Goal: Obtain resource: Obtain resource

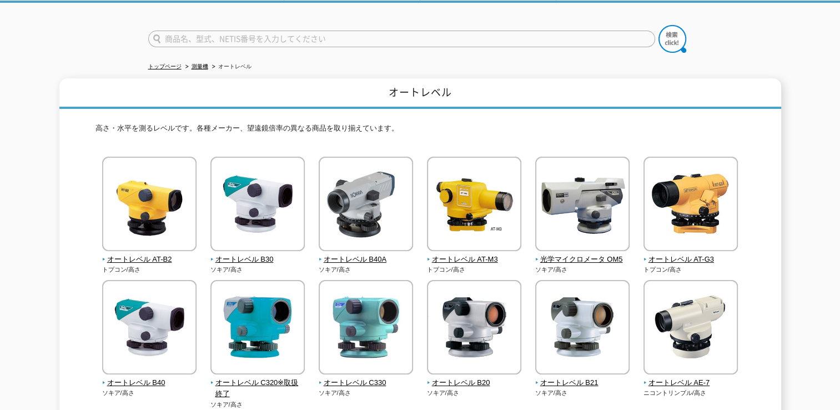
scroll to position [111, 0]
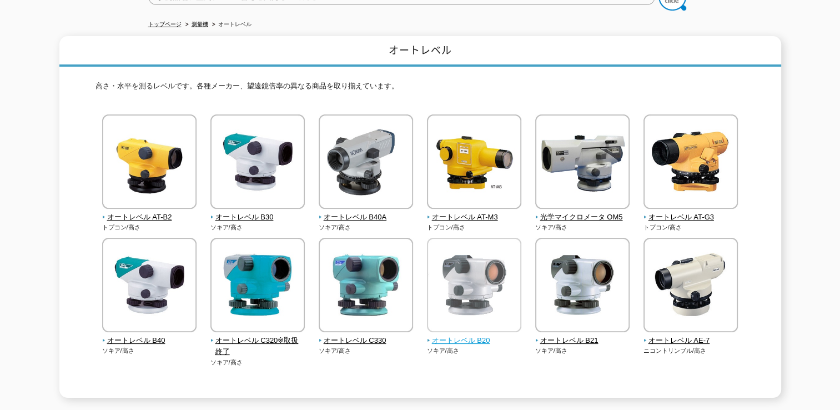
click at [465, 300] on img at bounding box center [474, 286] width 94 height 97
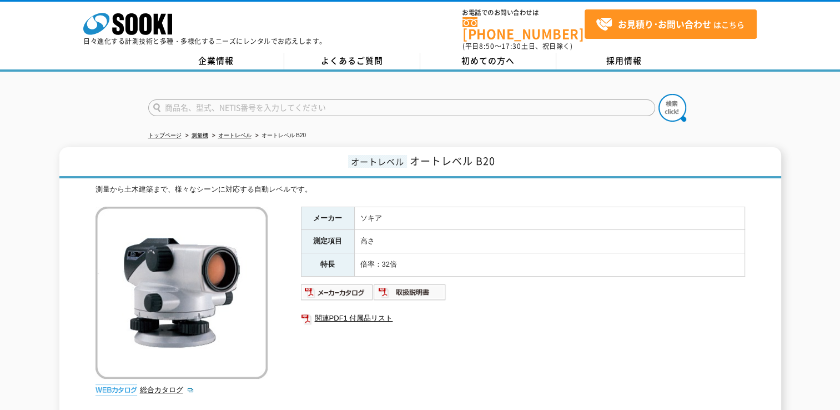
scroll to position [111, 0]
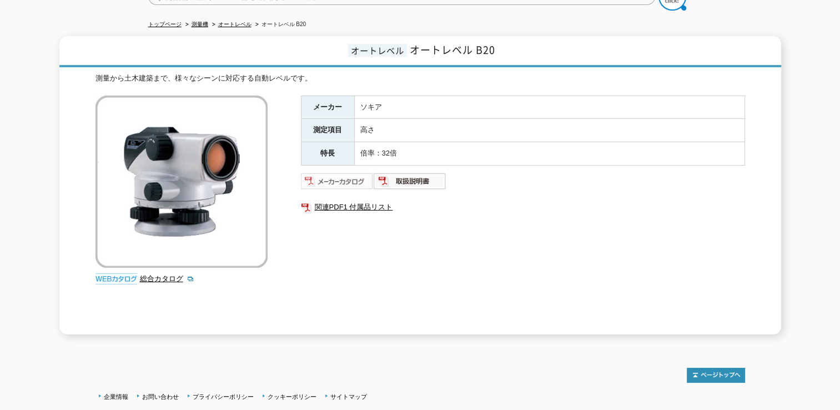
click at [340, 174] on img at bounding box center [337, 181] width 73 height 18
click at [378, 200] on link "関連PDF1 付属品リスト" at bounding box center [523, 207] width 444 height 14
click at [406, 172] on img at bounding box center [410, 181] width 73 height 18
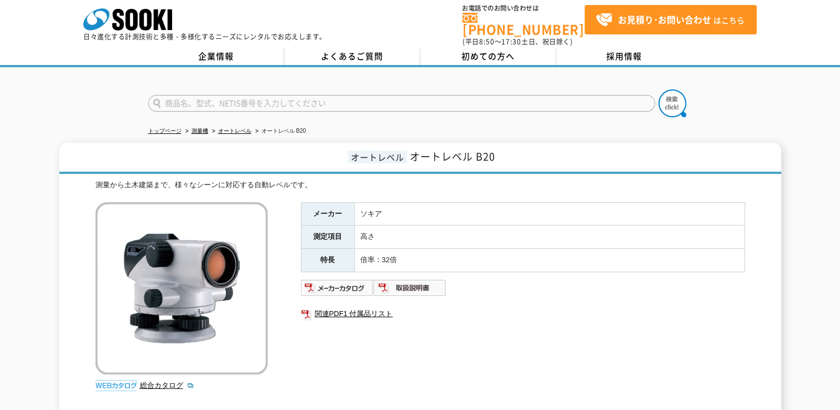
scroll to position [0, 0]
